Goal: Complete application form: Complete application form

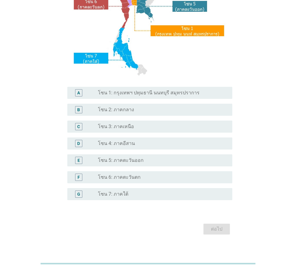
scroll to position [113, 0]
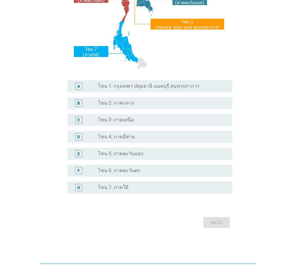
click at [143, 88] on label "โซน 1: กรุงเทพฯ ปทุมธานี นนทบุรี สมุทรปราการ" at bounding box center [149, 86] width 102 height 6
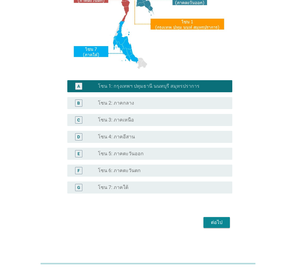
click at [212, 221] on div "ต่อไป" at bounding box center [217, 221] width 17 height 7
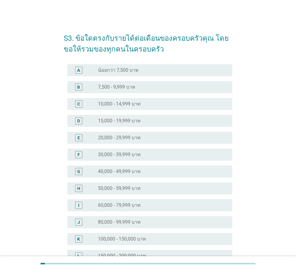
click at [128, 155] on label "30,000 - 39,999 บาท" at bounding box center [119, 154] width 43 height 6
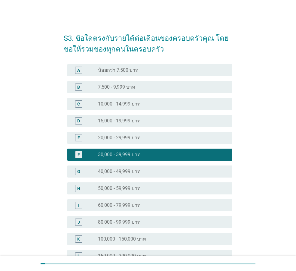
scroll to position [60, 0]
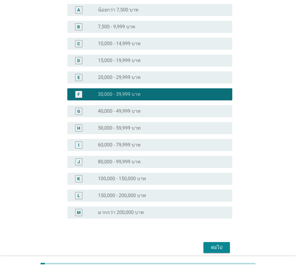
click at [221, 246] on div "ต่อไป" at bounding box center [217, 246] width 17 height 7
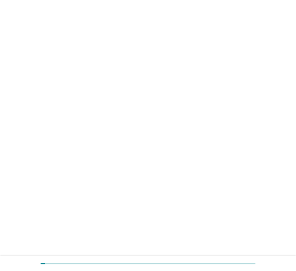
scroll to position [0, 0]
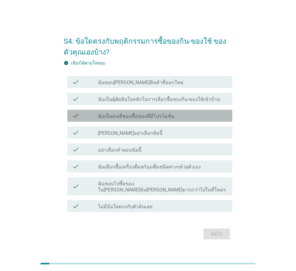
click at [135, 119] on label "ฉันเป็นคนที่ชอบซื้อของที่มีโปรโมชั่น" at bounding box center [136, 116] width 76 height 6
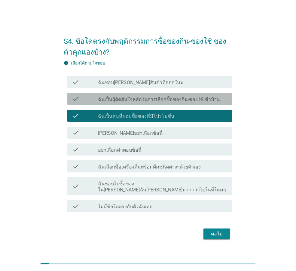
click at [137, 102] on label "ฉันเป็นผุ้ตัดสินใจหลักในการเลือกซื้อของกิน-ของใช้เข้าบ้าน" at bounding box center [159, 99] width 122 height 6
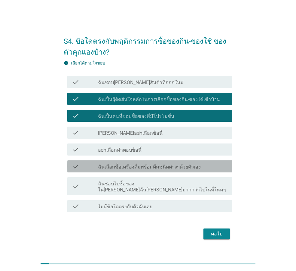
drag, startPoint x: 138, startPoint y: 171, endPoint x: 242, endPoint y: 238, distance: 123.9
click at [138, 170] on label "ฉันเลือกซื้อเครื่องดื่มพร้อมดื่มชนิดต่างๆด้วยตัวเอง" at bounding box center [149, 167] width 103 height 6
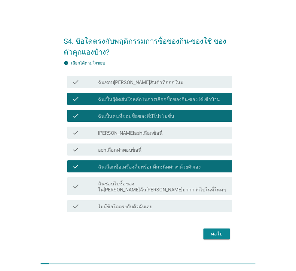
click at [209, 230] on div "ต่อไป" at bounding box center [217, 233] width 17 height 7
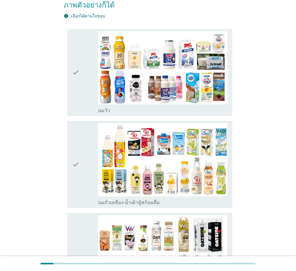
scroll to position [90, 0]
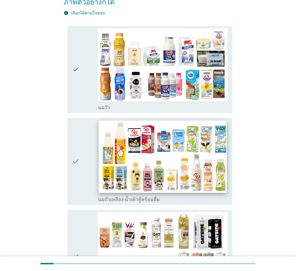
click at [156, 151] on img at bounding box center [163, 156] width 128 height 72
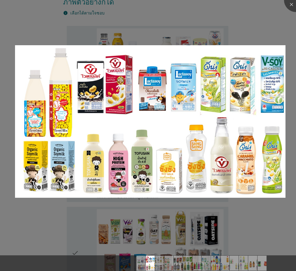
click at [264, 29] on div at bounding box center [148, 135] width 296 height 271
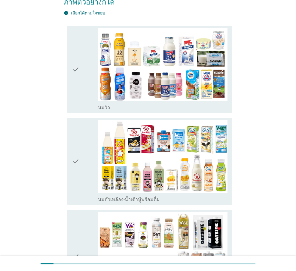
click at [76, 58] on icon "check" at bounding box center [75, 69] width 7 height 82
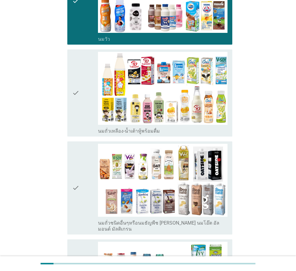
scroll to position [211, 0]
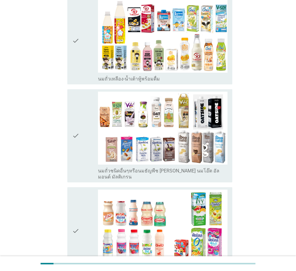
click at [84, 36] on div "check" at bounding box center [85, 41] width 26 height 82
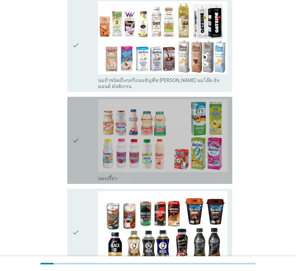
click at [85, 117] on div "check" at bounding box center [85, 140] width 26 height 82
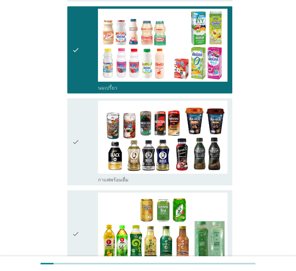
click at [82, 122] on div "check" at bounding box center [85, 142] width 26 height 82
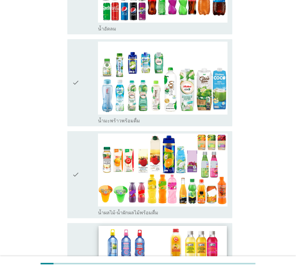
scroll to position [782, 0]
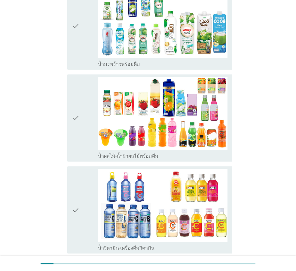
click at [86, 28] on div "check" at bounding box center [85, 26] width 26 height 82
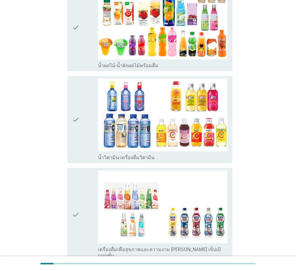
click at [85, 96] on div "check" at bounding box center [85, 119] width 26 height 82
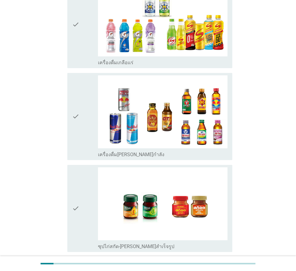
scroll to position [1202, 0]
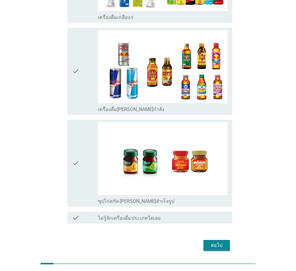
click at [217, 241] on div "ต่อไป" at bounding box center [217, 244] width 17 height 7
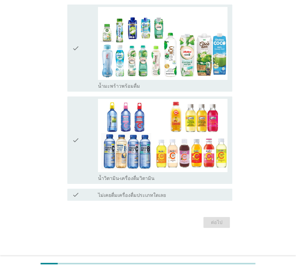
scroll to position [0, 0]
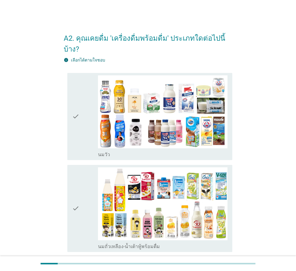
click at [72, 101] on div "check check_box_outline_blank [PERSON_NAME]" at bounding box center [149, 116] width 165 height 87
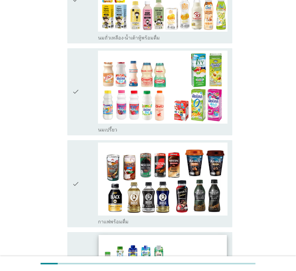
scroll to position [271, 0]
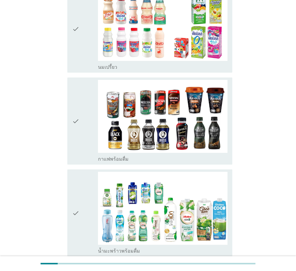
click at [84, 38] on div "check" at bounding box center [85, 29] width 26 height 82
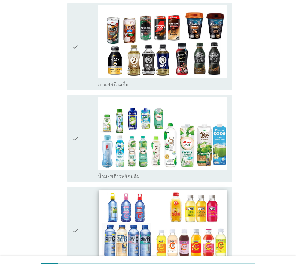
scroll to position [421, 0]
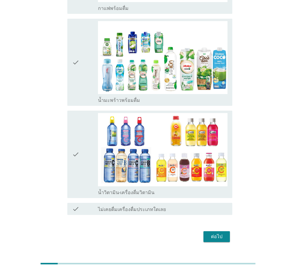
click at [76, 58] on icon "check" at bounding box center [75, 62] width 7 height 82
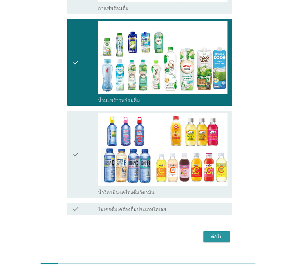
drag, startPoint x: 209, startPoint y: 224, endPoint x: 17, endPoint y: 184, distance: 196.2
click at [206, 231] on button "ต่อไป" at bounding box center [217, 236] width 26 height 11
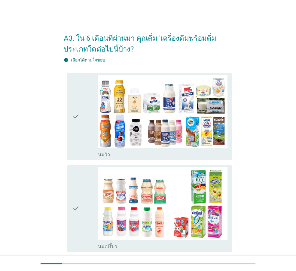
click at [82, 206] on div "check" at bounding box center [85, 208] width 26 height 82
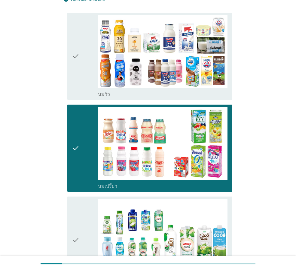
click at [84, 57] on div "check" at bounding box center [85, 56] width 26 height 82
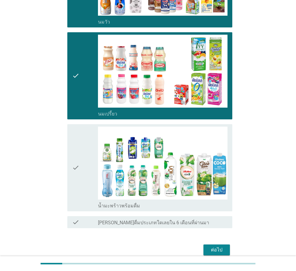
scroll to position [160, 0]
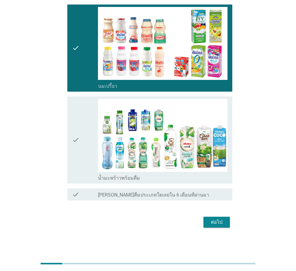
click at [210, 215] on div "ต่อไป" at bounding box center [148, 222] width 169 height 14
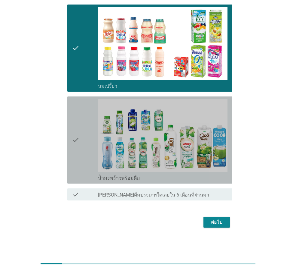
click at [77, 148] on icon "check" at bounding box center [75, 140] width 7 height 82
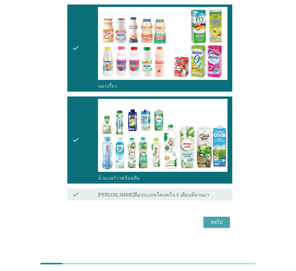
click at [214, 219] on div "ต่อไป" at bounding box center [217, 221] width 17 height 7
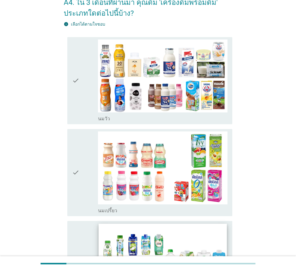
scroll to position [120, 0]
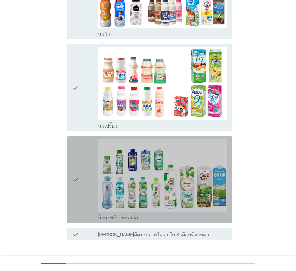
click at [73, 171] on icon "check" at bounding box center [75, 179] width 7 height 82
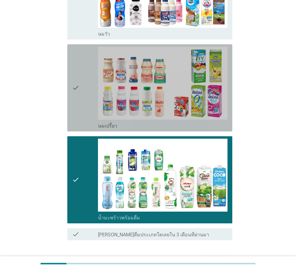
click at [77, 99] on icon "check" at bounding box center [75, 88] width 7 height 82
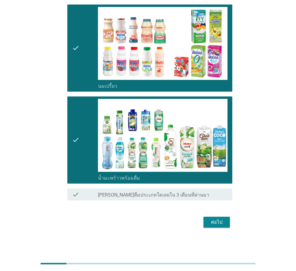
scroll to position [100, 0]
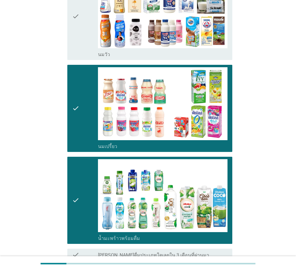
click at [82, 45] on div "check" at bounding box center [85, 16] width 26 height 82
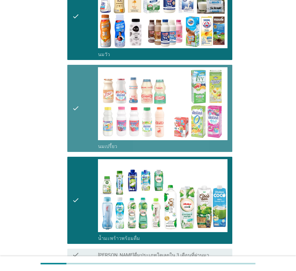
click at [69, 102] on div "check check_box นมเปรี้ยว" at bounding box center [149, 108] width 165 height 87
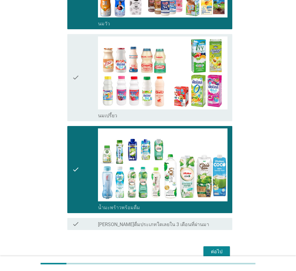
scroll to position [160, 0]
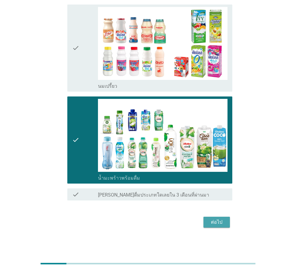
click at [216, 222] on div "ต่อไป" at bounding box center [217, 221] width 17 height 7
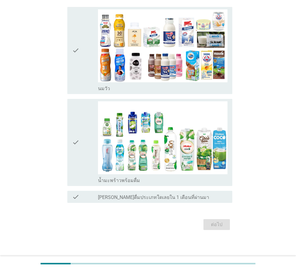
scroll to position [68, 0]
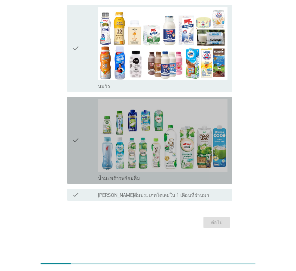
click at [83, 132] on div "check" at bounding box center [85, 140] width 26 height 82
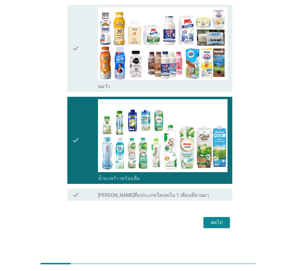
click at [221, 223] on div "ต่อไป" at bounding box center [217, 221] width 17 height 7
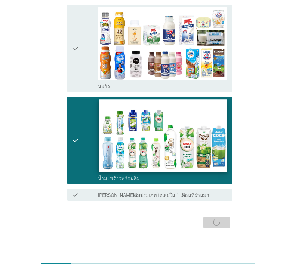
scroll to position [0, 0]
